Goal: Navigation & Orientation: Find specific page/section

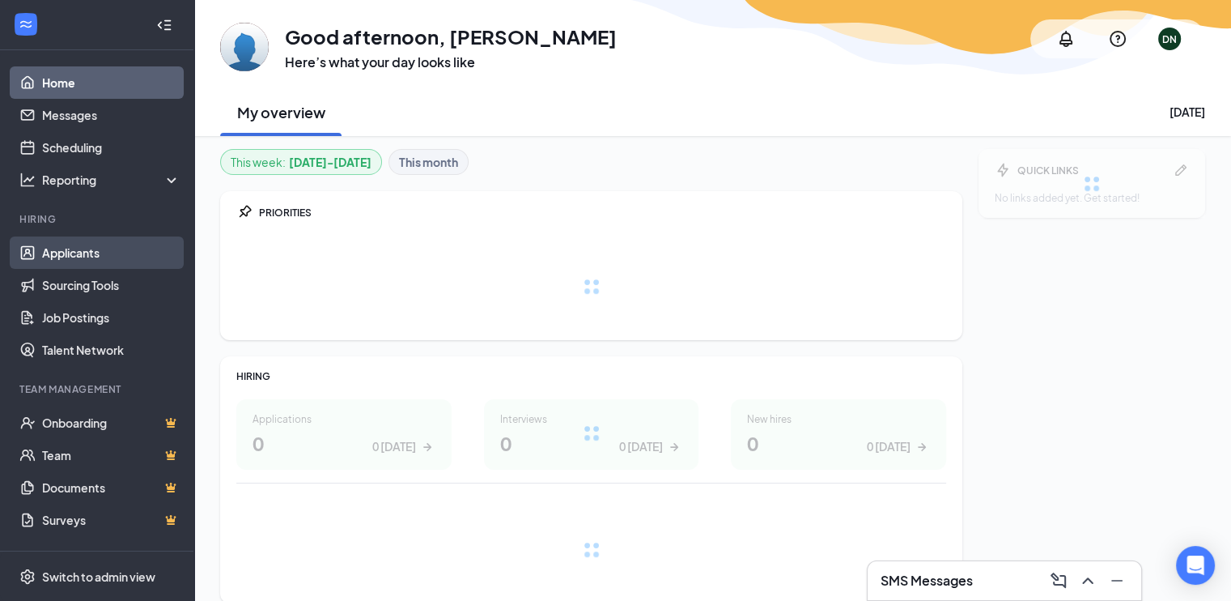
click at [68, 253] on link "Applicants" at bounding box center [111, 252] width 138 height 32
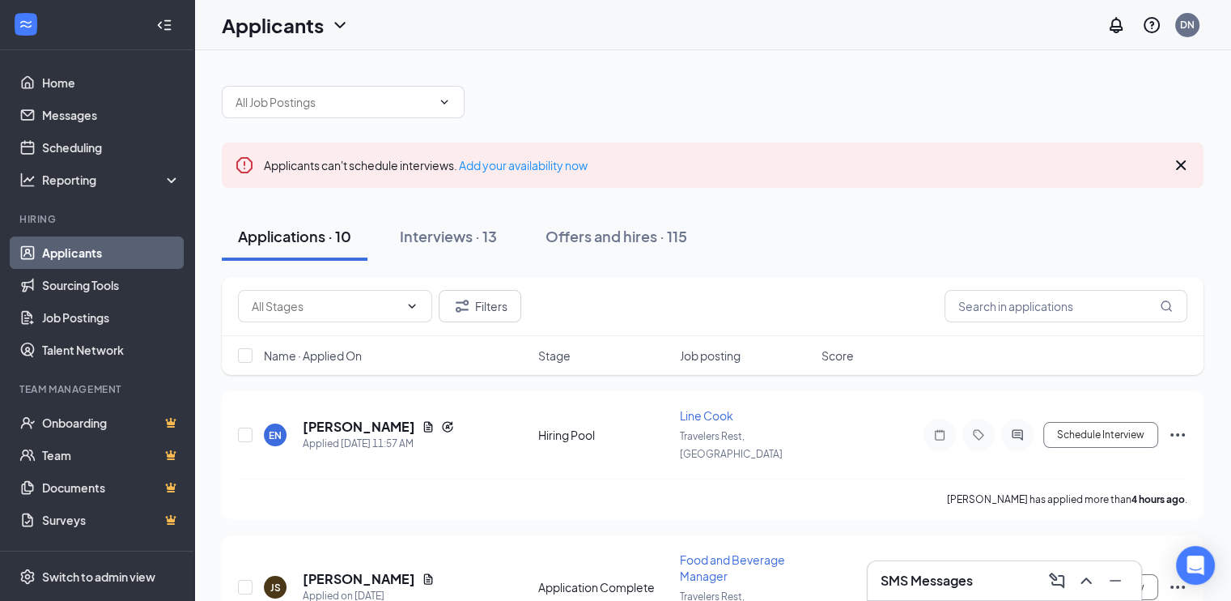
click at [718, 358] on span "Job posting" at bounding box center [710, 355] width 61 height 16
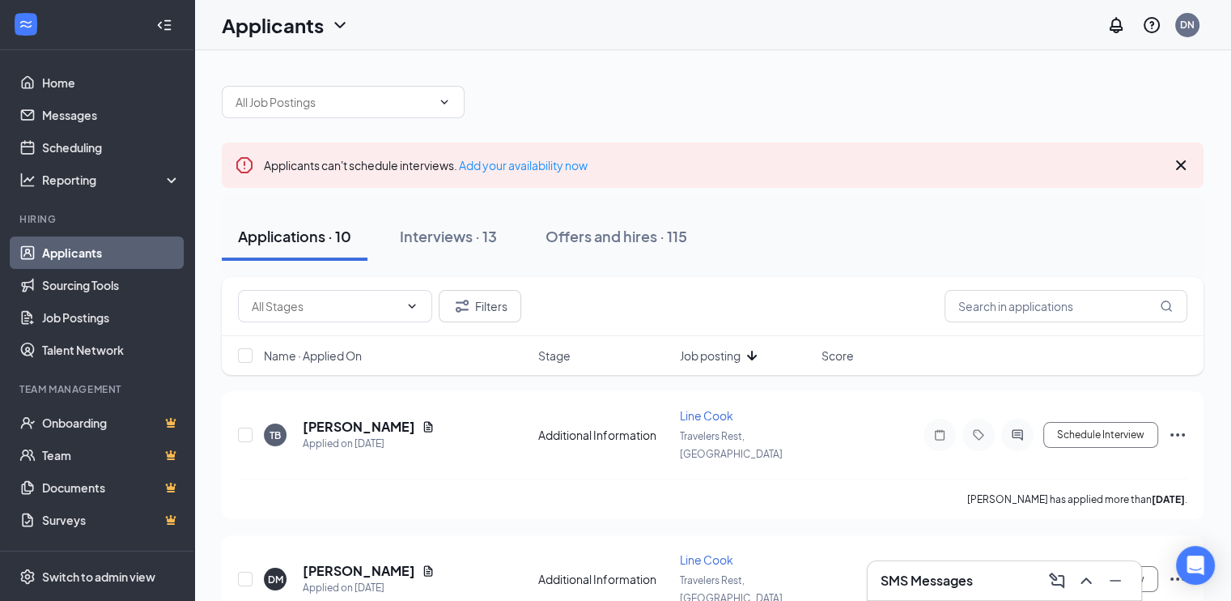
click at [718, 358] on span "Job posting" at bounding box center [710, 355] width 61 height 16
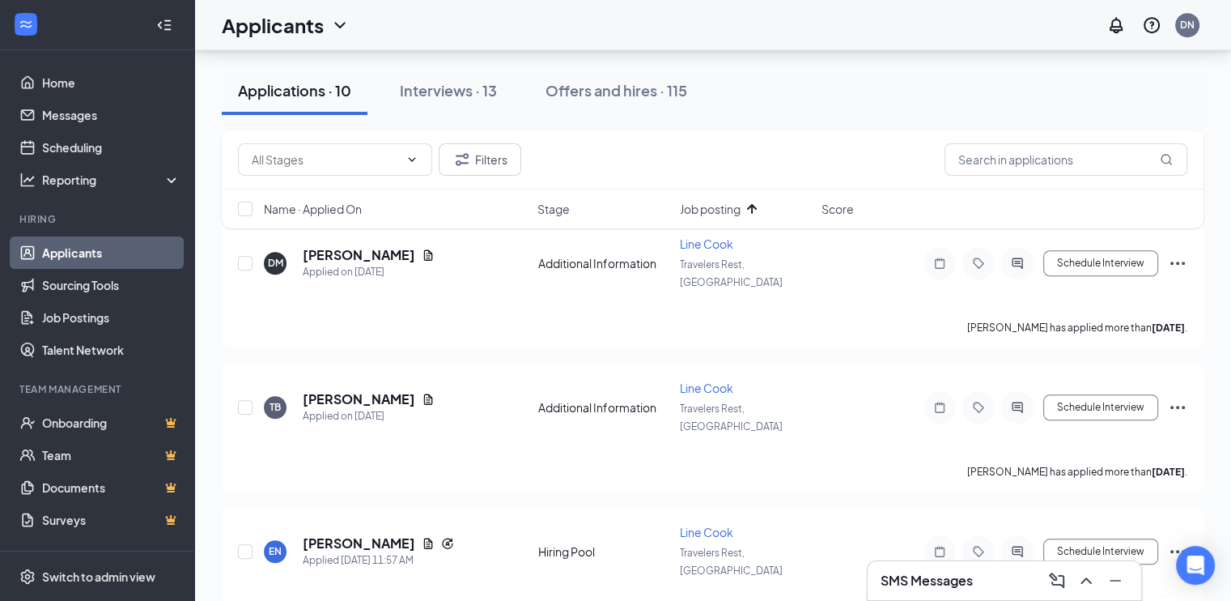
scroll to position [1136, 0]
